Goal: Navigation & Orientation: Find specific page/section

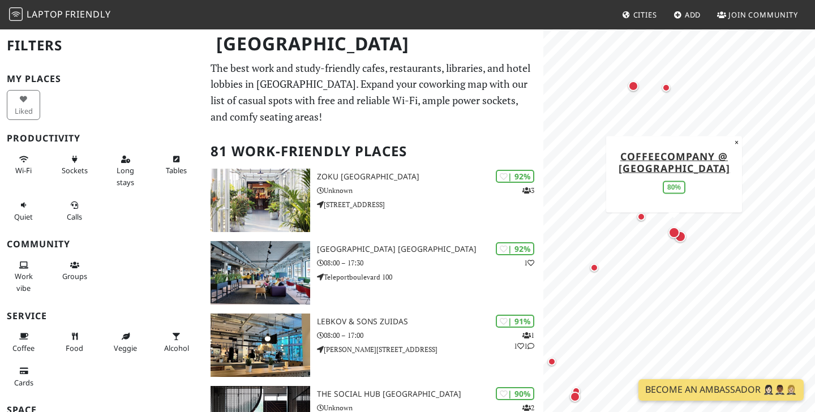
click at [675, 233] on div "Map marker" at bounding box center [673, 232] width 11 height 11
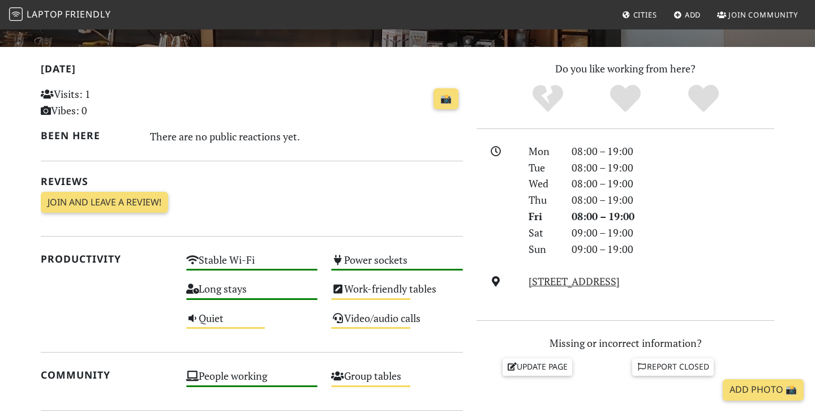
scroll to position [418, 0]
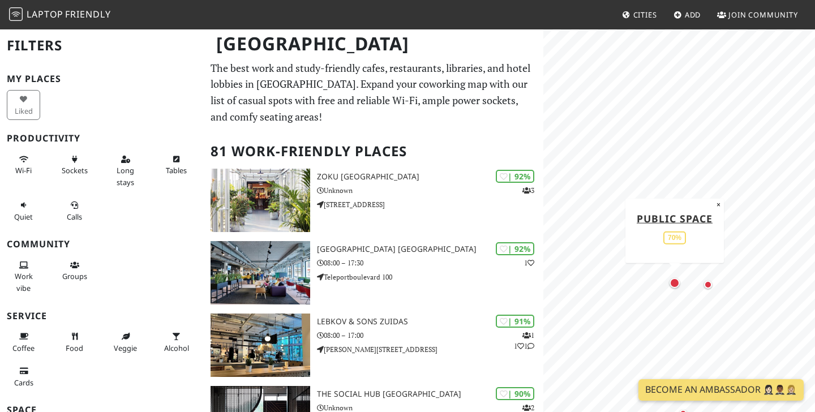
click at [673, 283] on div "Map marker" at bounding box center [674, 283] width 10 height 10
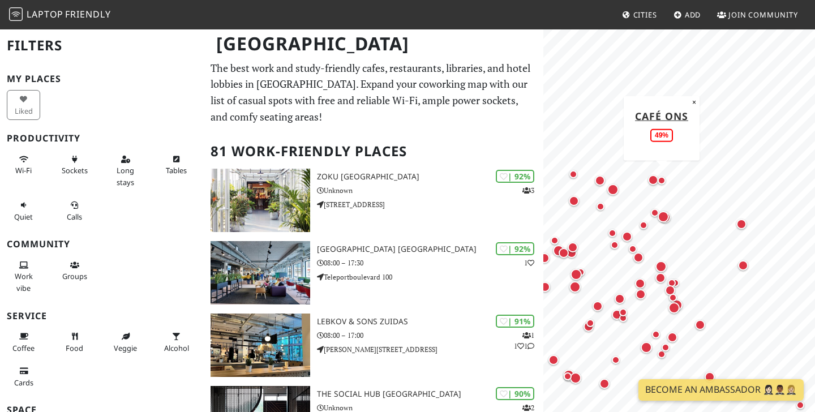
click at [662, 177] on div "Map marker" at bounding box center [661, 181] width 8 height 8
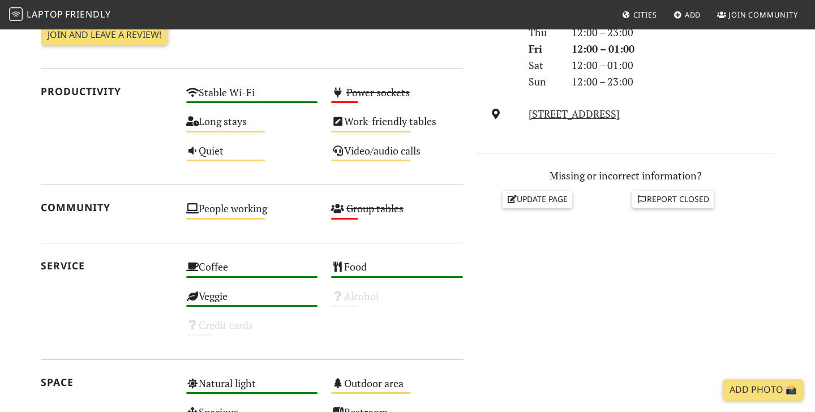
scroll to position [657, 0]
